Goal: Find specific page/section: Find specific page/section

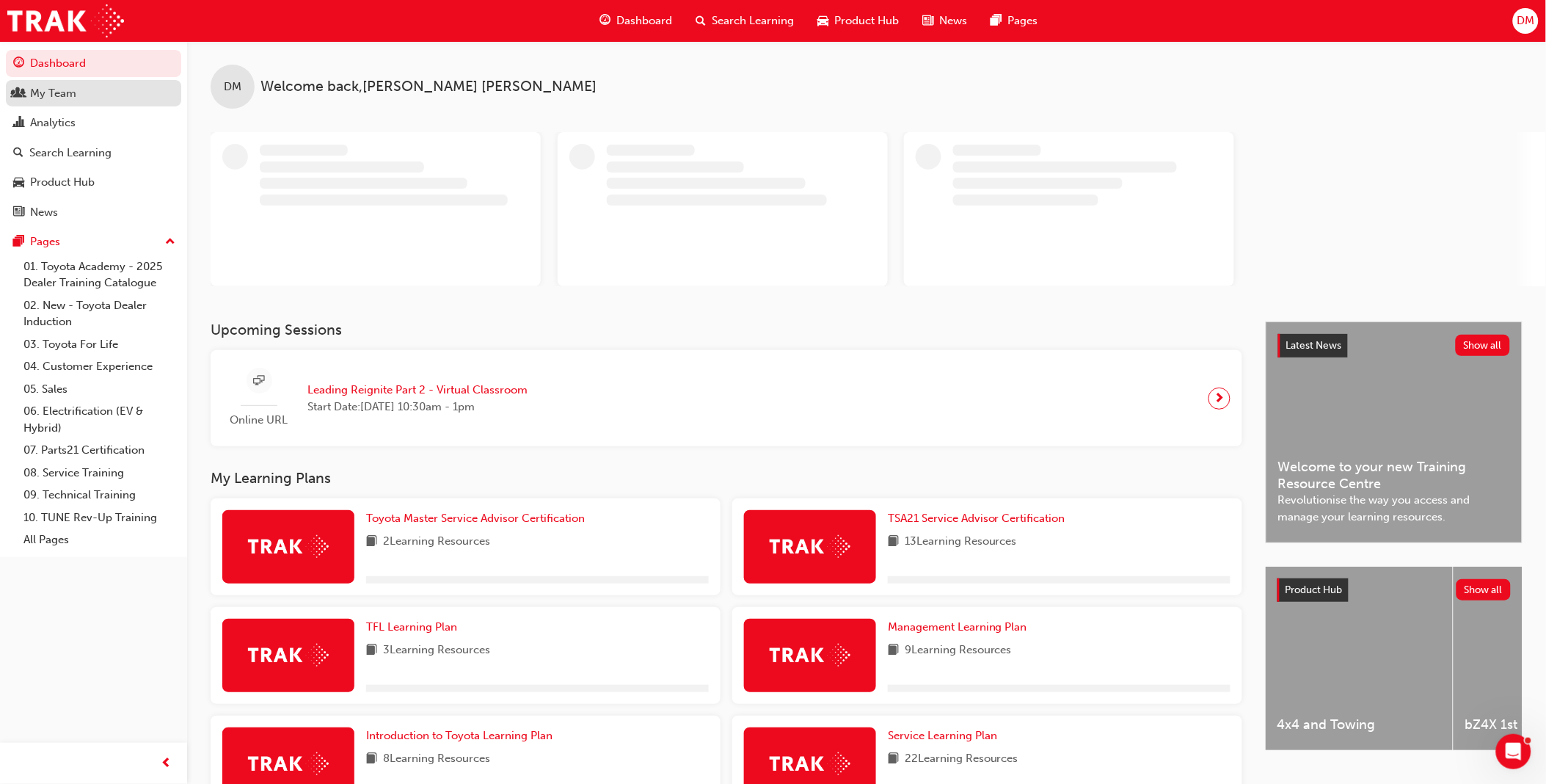
click at [75, 99] on div "My Team" at bounding box center [94, 93] width 161 height 18
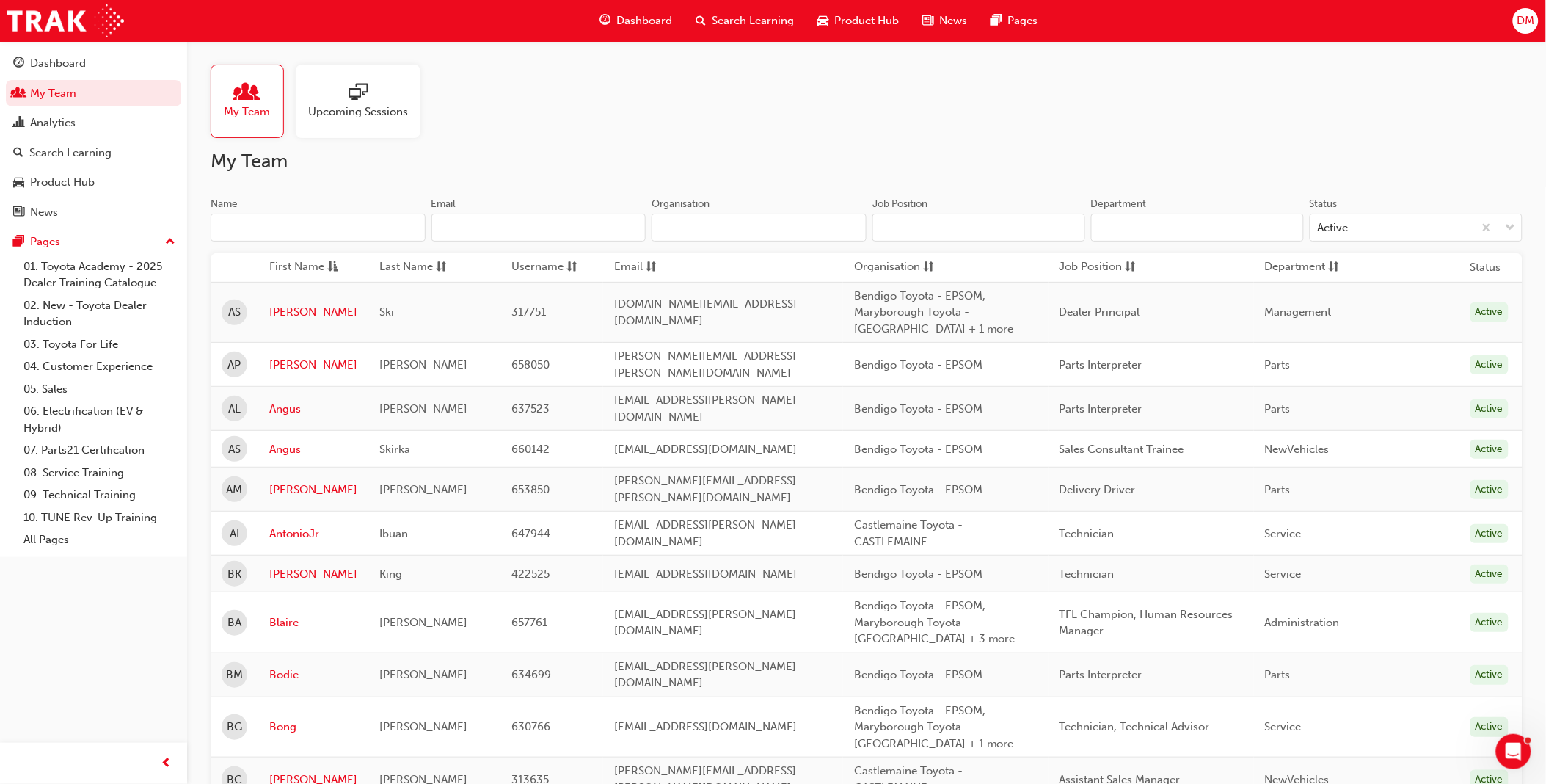
click at [365, 233] on input "Name" at bounding box center [318, 227] width 215 height 28
click at [360, 231] on input "Name" at bounding box center [318, 227] width 215 height 28
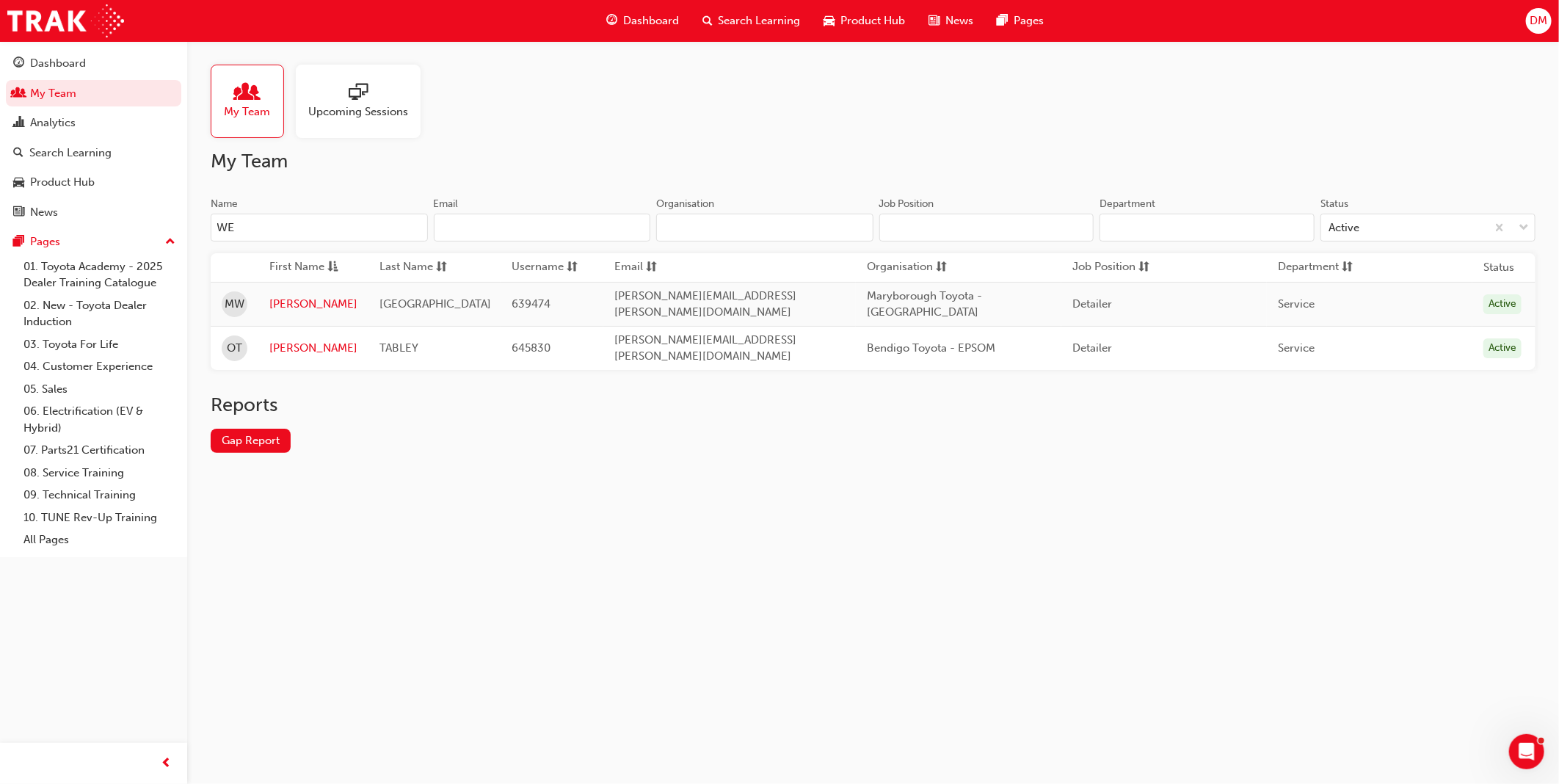
type input "WE"
